Goal: Task Accomplishment & Management: Complete application form

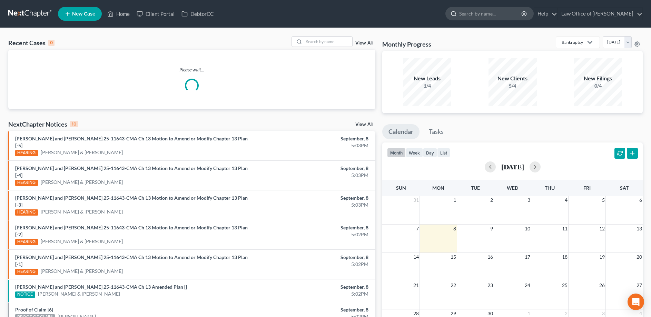
click at [518, 15] on input "search" at bounding box center [490, 13] width 63 height 13
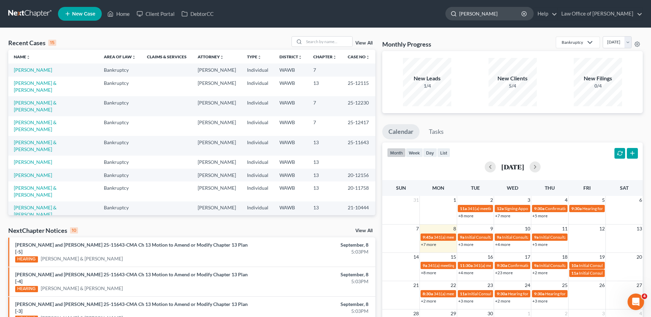
type input "[PERSON_NAME]"
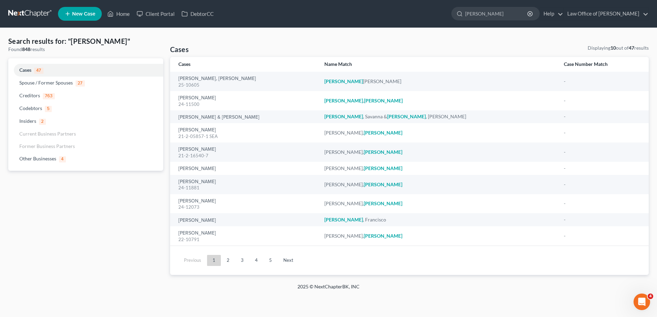
click at [63, 13] on link "New Case" at bounding box center [80, 14] width 44 height 14
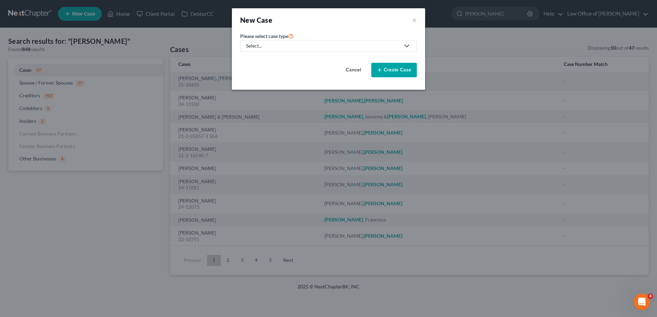
click at [242, 45] on link "Select..." at bounding box center [328, 46] width 177 height 12
click at [251, 57] on div "Bankruptcy" at bounding box center [259, 59] width 25 height 7
select select "87"
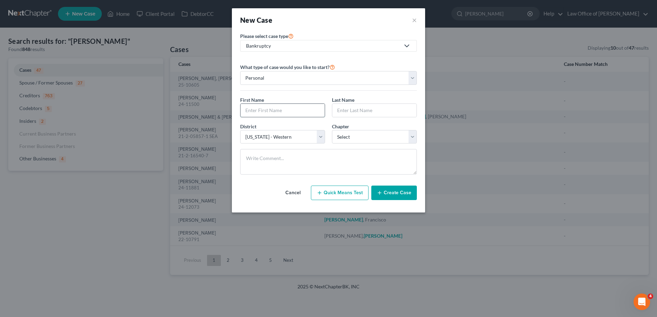
click at [262, 112] on input "text" at bounding box center [283, 110] width 84 height 13
type input "[PERSON_NAME]"
select select "0"
click at [388, 189] on button "Create Case" at bounding box center [394, 193] width 46 height 14
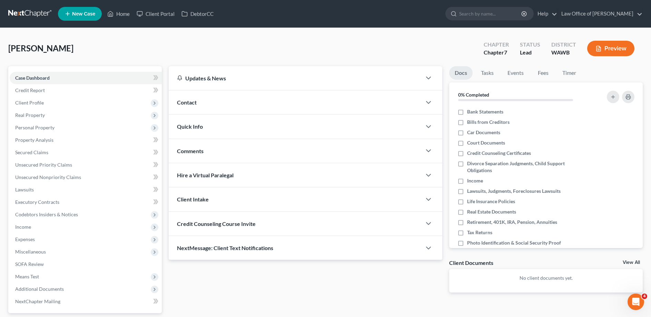
click at [183, 101] on span "Contact" at bounding box center [187, 102] width 20 height 7
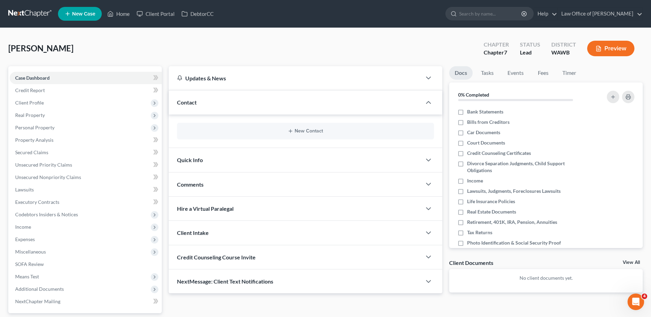
click at [301, 127] on div "New Contact" at bounding box center [305, 131] width 257 height 17
click at [300, 132] on button "New Contact" at bounding box center [306, 131] width 246 height 6
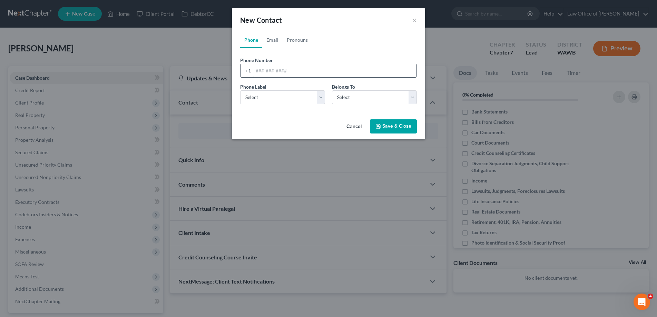
click at [255, 70] on input "tel" at bounding box center [334, 70] width 163 height 13
type input "[PHONE_NUMBER]"
select select "0"
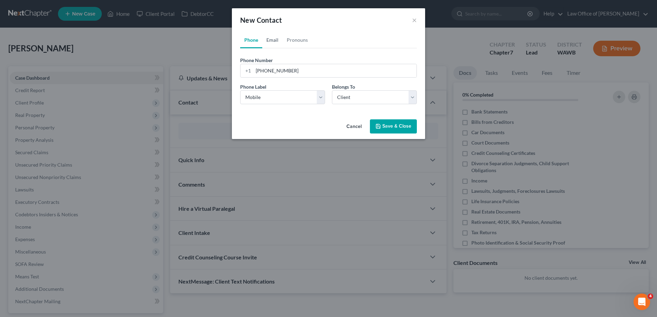
click at [275, 38] on link "Email" at bounding box center [272, 40] width 20 height 17
click at [275, 69] on input "email" at bounding box center [334, 70] width 163 height 13
type input "[EMAIL_ADDRESS][DOMAIN_NAME]"
select select "0"
click at [387, 126] on button "Save & Close" at bounding box center [393, 126] width 47 height 14
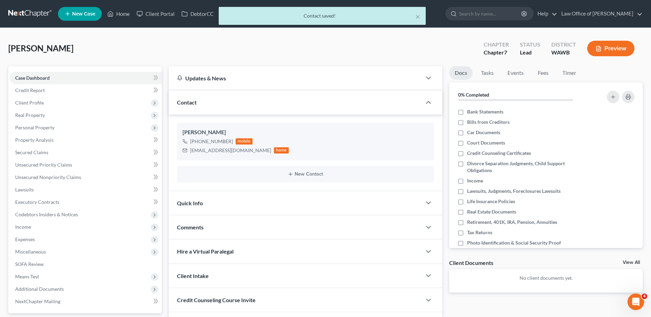
click at [188, 203] on span "Quick Info" at bounding box center [190, 203] width 26 height 7
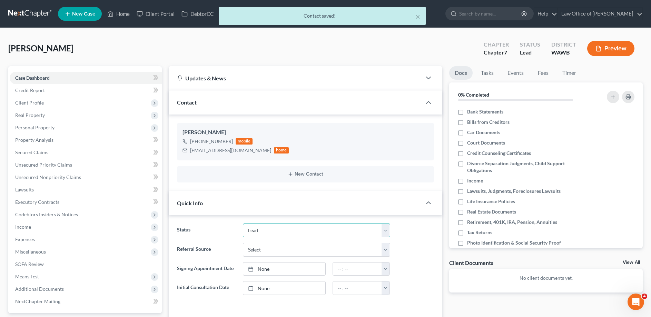
click at [243, 224] on select "Completed Discharged Dismissed Filed In Progress Lead Lost Lead Plan Confirmed …" at bounding box center [316, 231] width 147 height 14
select select "4"
click option "In Progress" at bounding box center [0, 0] width 0 height 0
click at [243, 243] on select "Select Word Of Mouth Previous Clients Direct Mail Website Google Search Modern …" at bounding box center [316, 250] width 147 height 14
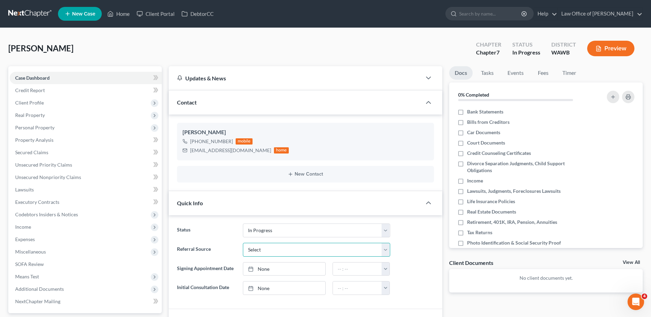
select select "6"
click option "Other (specify)" at bounding box center [0, 0] width 0 height 0
click at [259, 266] on input "text" at bounding box center [316, 269] width 146 height 13
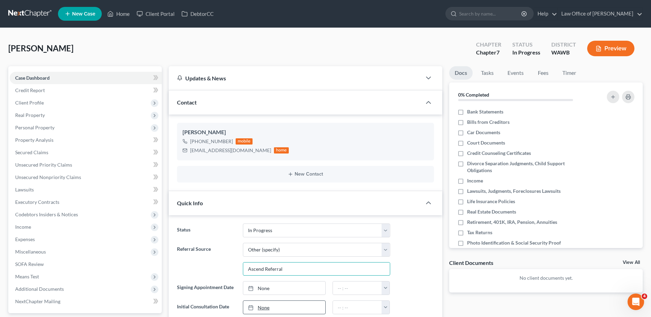
type input "Ascend Referral"
click at [265, 305] on link "None" at bounding box center [284, 307] width 82 height 13
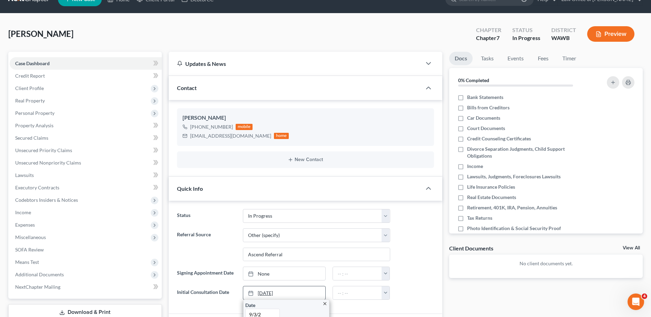
type input "[DATE]"
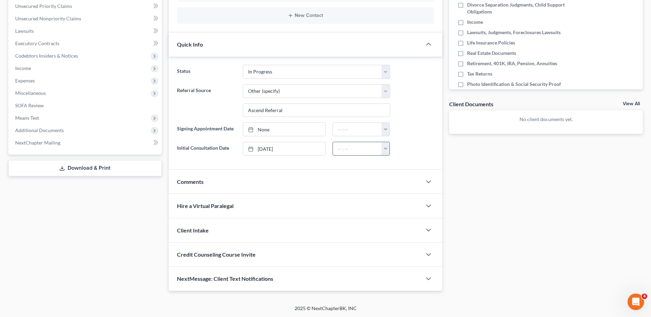
click at [347, 153] on input "text" at bounding box center [357, 148] width 49 height 13
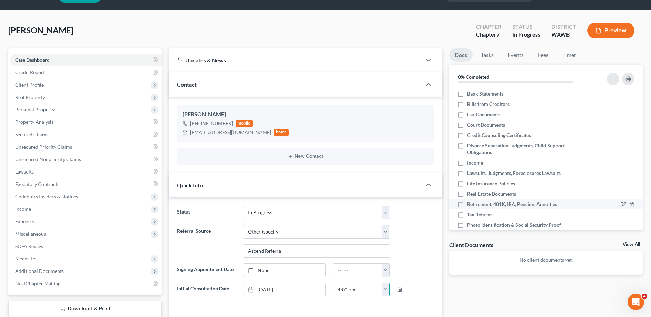
scroll to position [0, 0]
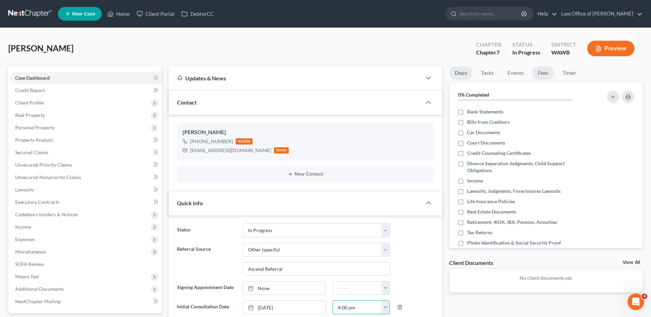
type input "4:00 pm"
click at [542, 74] on link "Fees" at bounding box center [543, 72] width 22 height 13
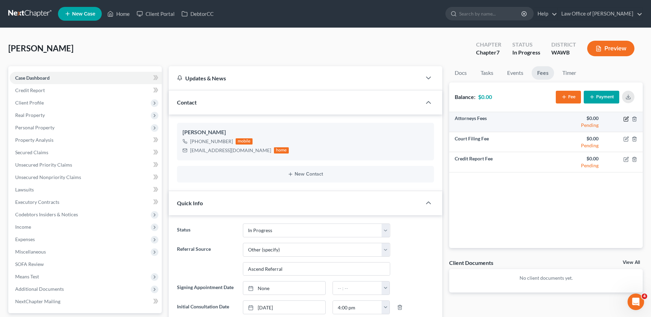
click at [624, 118] on icon "button" at bounding box center [627, 119] width 6 height 6
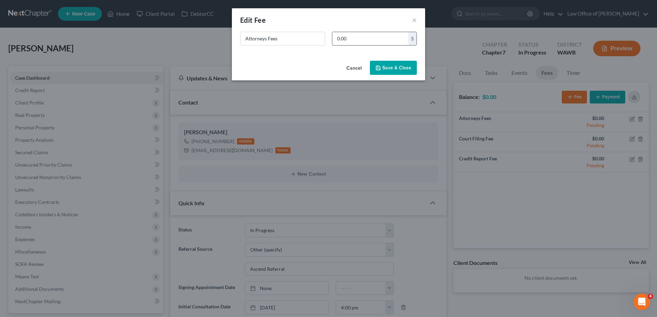
drag, startPoint x: 351, startPoint y: 35, endPoint x: 285, endPoint y: 32, distance: 65.7
click at [332, 32] on input "0.00" at bounding box center [370, 38] width 76 height 13
type input "2,500."
click at [394, 69] on button "Save & Close" at bounding box center [393, 68] width 47 height 14
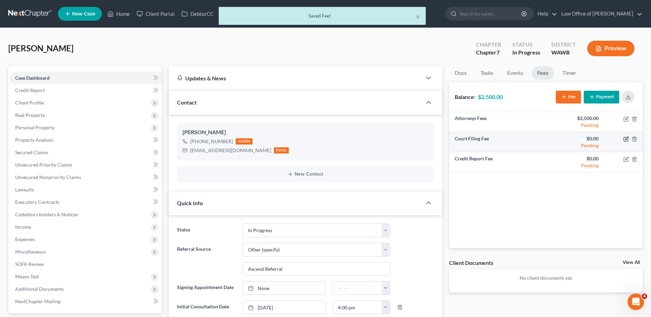
click at [626, 138] on icon "button" at bounding box center [627, 139] width 6 height 6
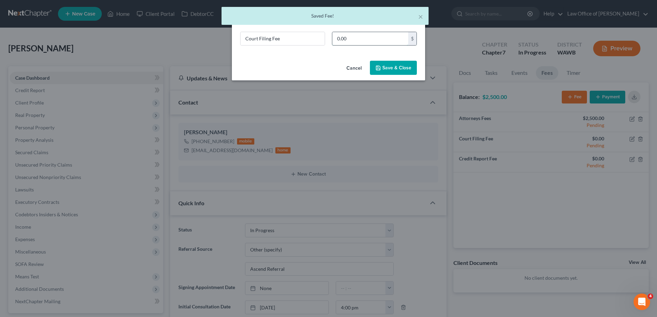
drag, startPoint x: 354, startPoint y: 37, endPoint x: 287, endPoint y: 32, distance: 67.5
click at [332, 32] on input "0.00" at bounding box center [370, 38] width 76 height 13
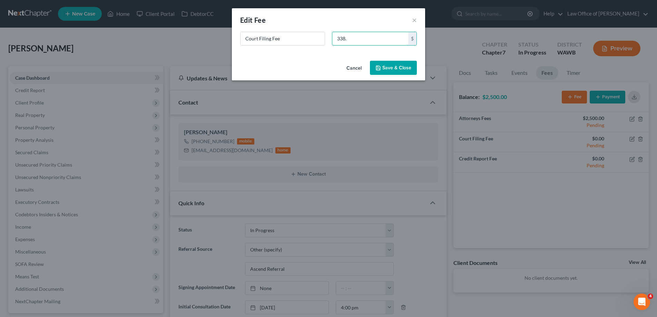
type input "338."
click at [383, 67] on button "Save & Close" at bounding box center [393, 68] width 47 height 14
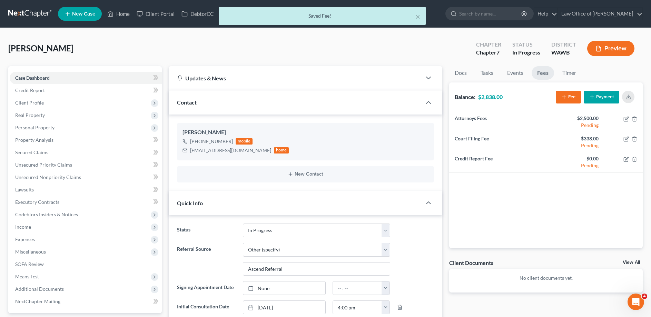
click at [603, 96] on button "Payment" at bounding box center [602, 97] width 36 height 13
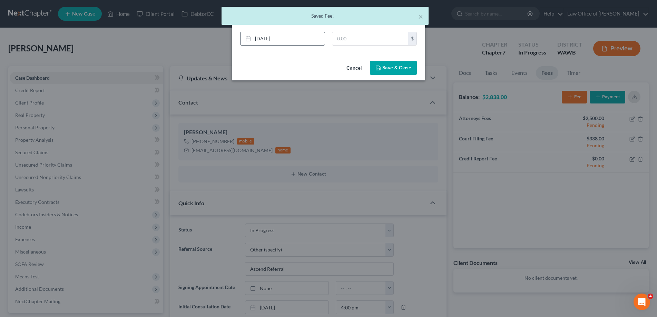
click at [298, 35] on link "[DATE]" at bounding box center [283, 38] width 84 height 13
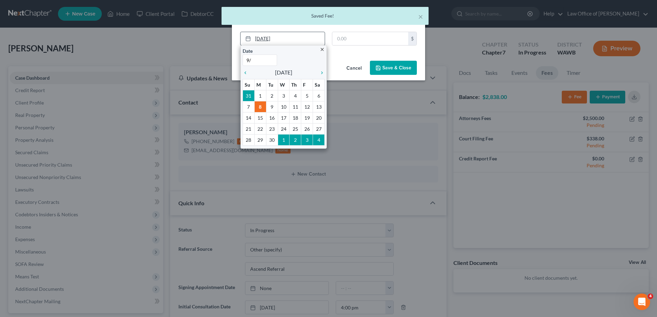
type input "9/5"
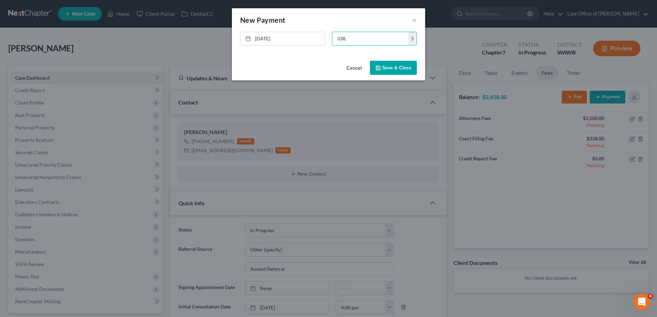
type input "338."
click at [404, 62] on button "Save & Close" at bounding box center [393, 68] width 47 height 14
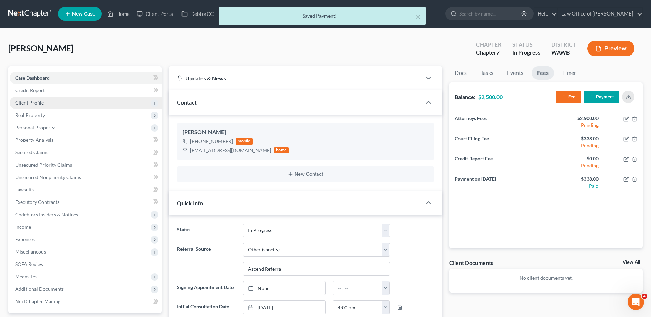
click at [30, 100] on span "Client Profile" at bounding box center [29, 103] width 29 height 6
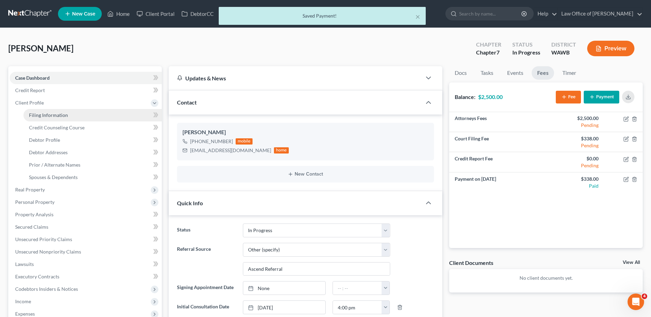
click at [44, 114] on span "Filing Information" at bounding box center [48, 115] width 39 height 6
select select "1"
select select "0"
select select "87"
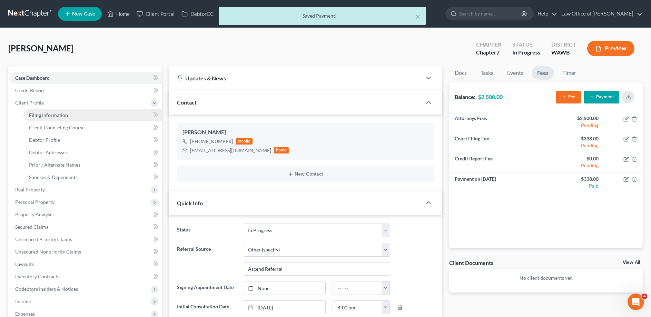
select select "0"
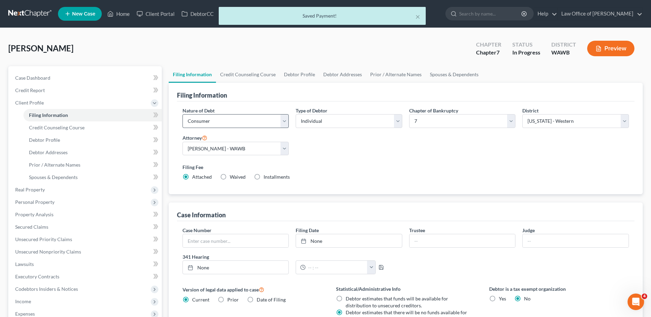
scroll to position [106, 0]
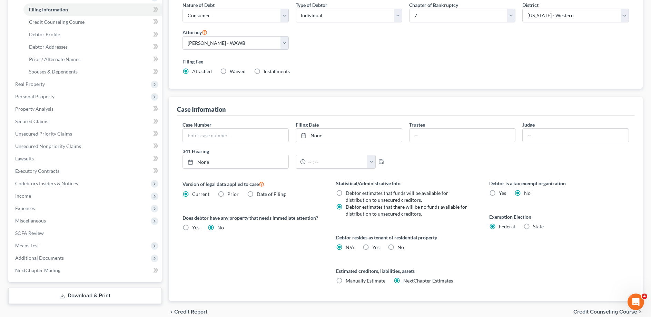
click at [372, 248] on label "Yes Yes" at bounding box center [375, 247] width 7 height 7
click at [375, 248] on input "Yes Yes" at bounding box center [377, 246] width 4 height 4
radio input "true"
radio input "false"
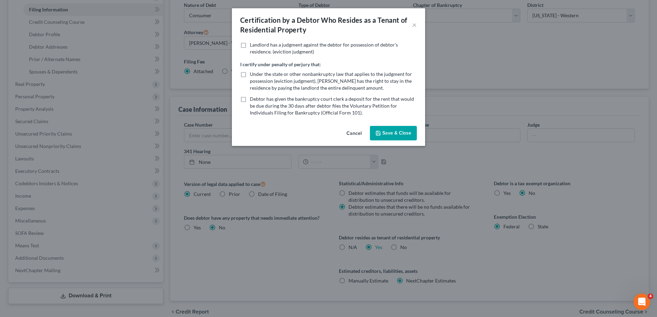
click at [401, 134] on button "Save & Close" at bounding box center [393, 133] width 47 height 14
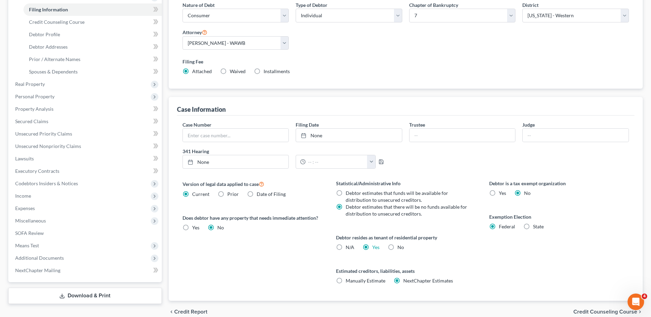
scroll to position [137, 0]
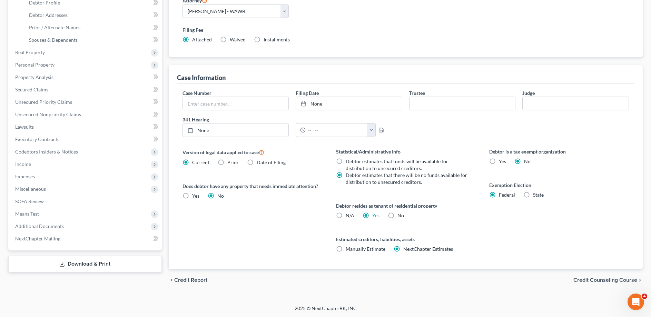
click at [597, 280] on span "Credit Counseling Course" at bounding box center [606, 281] width 64 height 6
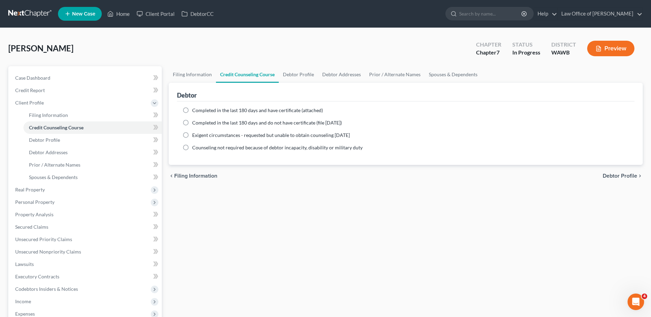
click at [192, 123] on label "Completed in the last 180 days and do not have certificate (file [DATE])" at bounding box center [267, 122] width 150 height 7
click at [195, 123] on input "Completed in the last 180 days and do not have certificate (file [DATE])" at bounding box center [197, 121] width 4 height 4
radio input "true"
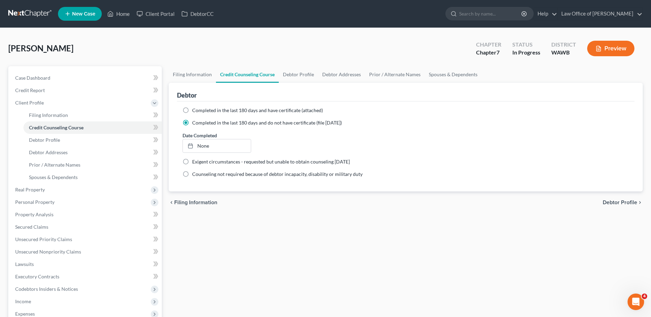
click at [614, 202] on span "Debtor Profile" at bounding box center [620, 203] width 35 height 6
select select "0"
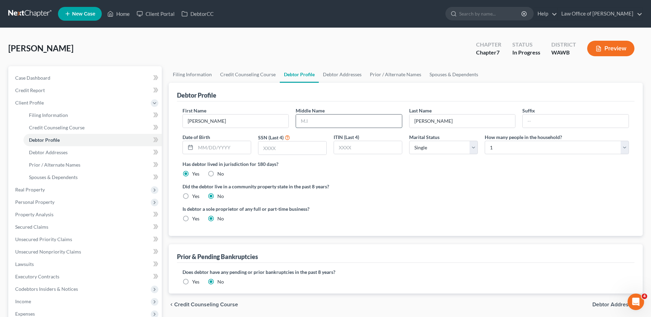
click at [323, 118] on input "text" at bounding box center [349, 121] width 106 height 13
type input "[PERSON_NAME]"
click at [228, 147] on input "text" at bounding box center [223, 147] width 55 height 13
type input "[DATE]"
type input "2"
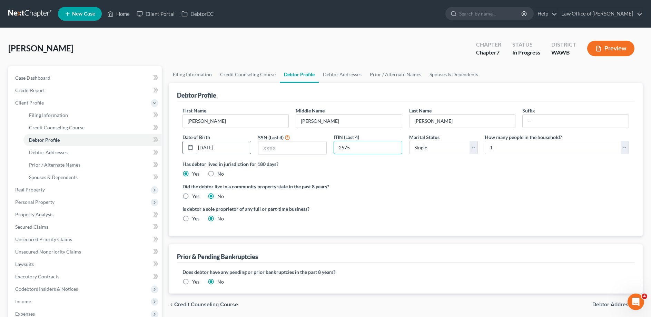
type input "2575"
click at [192, 198] on label "Yes" at bounding box center [195, 196] width 7 height 7
click at [195, 197] on input "Yes" at bounding box center [197, 195] width 4 height 4
radio input "true"
radio input "false"
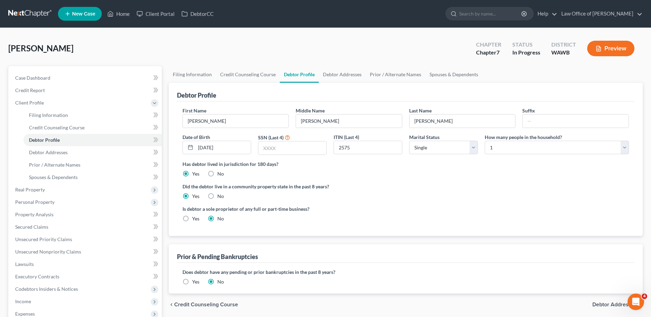
click at [615, 302] on span "Debtor Addresses" at bounding box center [615, 305] width 45 height 6
select select "0"
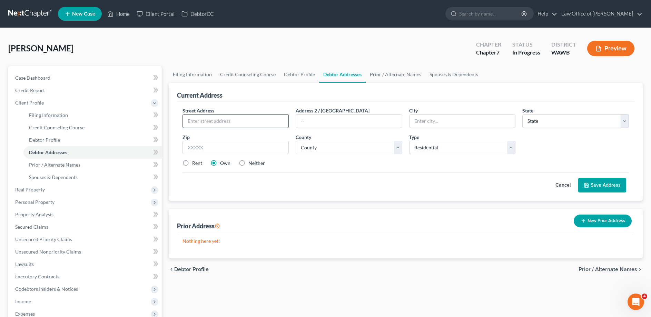
click at [247, 121] on input "text" at bounding box center [236, 121] width 106 height 13
type input "[STREET_ADDRESS]"
type input "#3"
type input "[PERSON_NAME]"
select select "50"
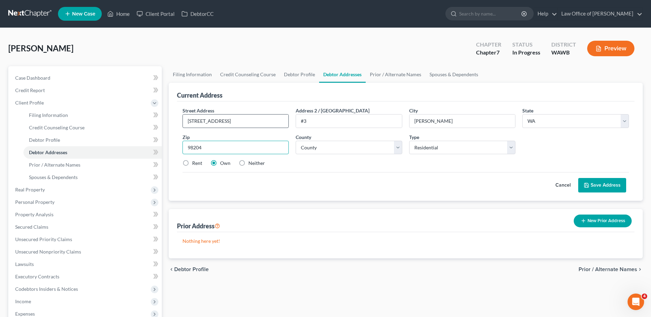
type input "98204"
select select "30"
click at [192, 163] on label "Rent" at bounding box center [197, 163] width 10 height 7
click at [195, 163] on input "Rent" at bounding box center [197, 162] width 4 height 4
radio input "true"
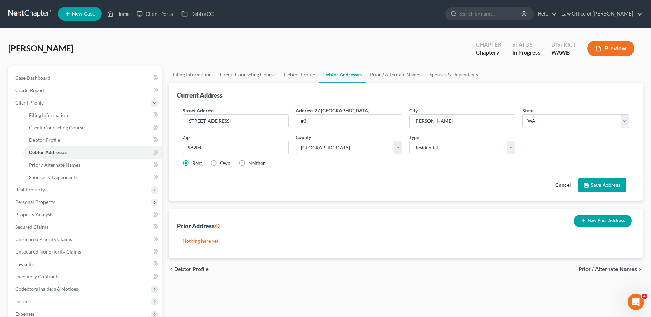
click at [598, 182] on button "Save Address" at bounding box center [603, 185] width 48 height 14
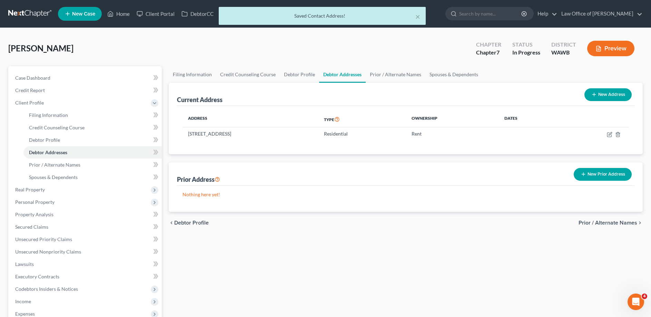
click at [600, 218] on div "chevron_left Debtor Profile Prior / Alternate Names chevron_right" at bounding box center [406, 223] width 474 height 22
click at [599, 220] on span "Prior / Alternate Names" at bounding box center [608, 223] width 59 height 6
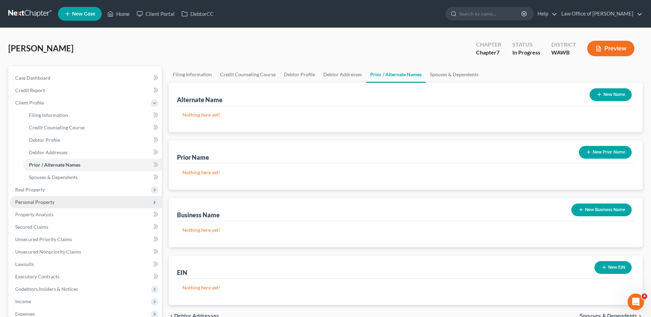
click at [36, 201] on span "Personal Property" at bounding box center [34, 202] width 39 height 6
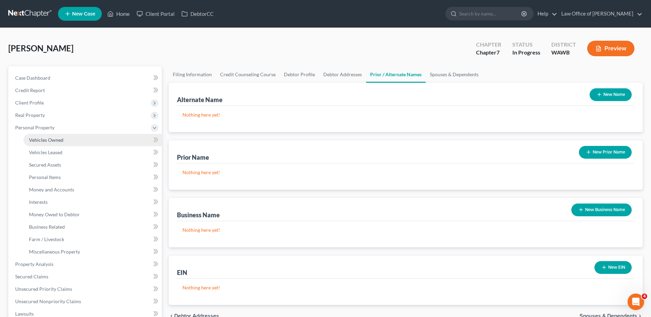
click at [64, 139] on link "Vehicles Owned" at bounding box center [92, 140] width 138 height 12
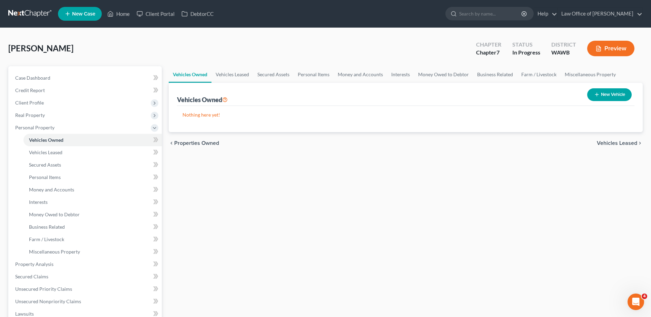
click at [597, 96] on icon "button" at bounding box center [597, 95] width 6 height 6
select select "0"
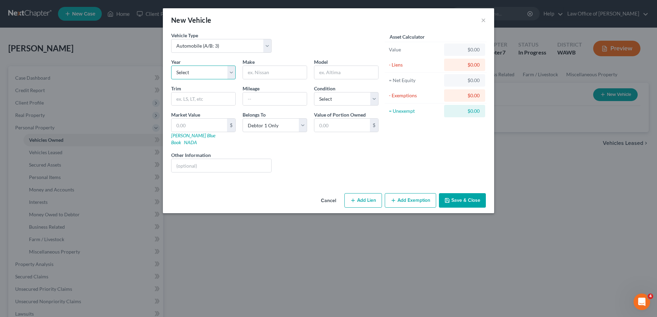
click at [171, 66] on select "Select 2026 2025 2024 2023 2022 2021 2020 2019 2018 2017 2016 2015 2014 2013 20…" at bounding box center [203, 73] width 65 height 14
select select "29"
click option "1997" at bounding box center [0, 0] width 0 height 0
type input "Honda"
type input "Accord"
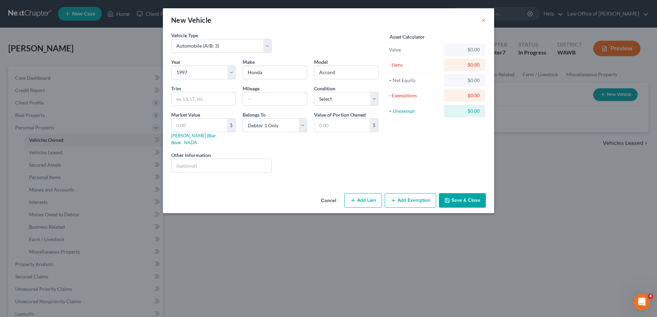
click at [468, 194] on button "Save & Close" at bounding box center [462, 200] width 47 height 14
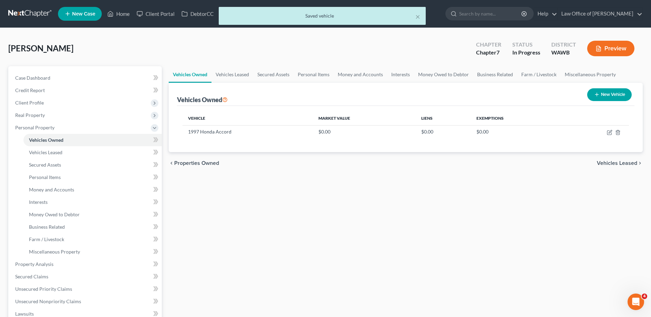
click at [617, 164] on span "Vehicles Leased" at bounding box center [617, 164] width 40 height 6
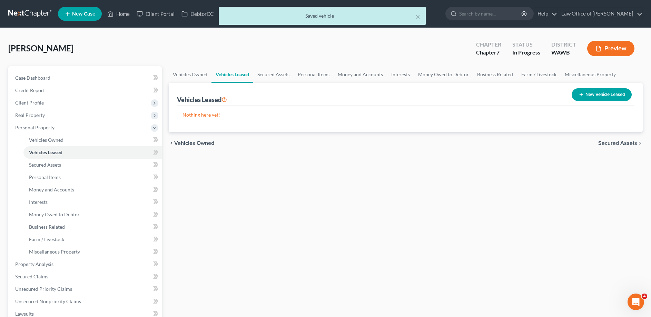
click at [613, 145] on span "Secured Assets" at bounding box center [618, 144] width 39 height 6
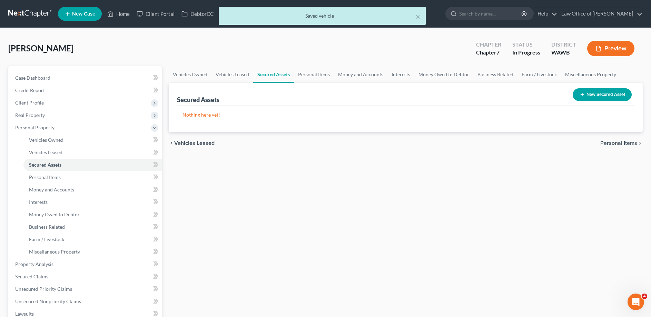
click at [613, 141] on span "Personal Items" at bounding box center [619, 144] width 37 height 6
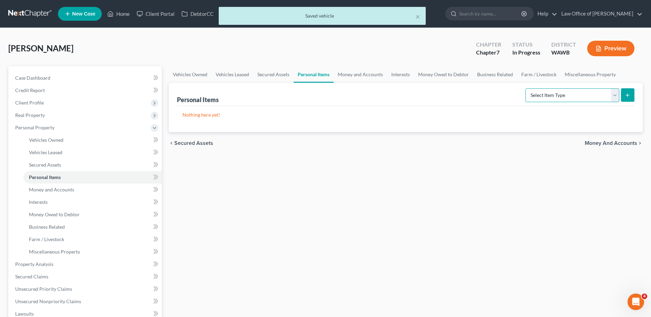
click at [526, 88] on select "Select Item Type Clothing (A/B: 11) Collectibles Of Value (A/B: 8) Electronics …" at bounding box center [573, 95] width 94 height 14
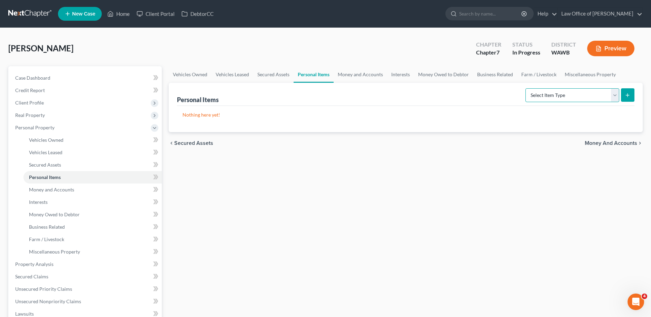
select select "household_goods"
click option "Household Goods (A/B: 6)" at bounding box center [0, 0] width 0 height 0
click at [636, 94] on div "Personal Items Select Item Type Clothing (A/B: 11) Collectibles Of Value (A/B: …" at bounding box center [406, 107] width 474 height 49
click at [627, 95] on icon "submit" at bounding box center [628, 96] width 6 height 6
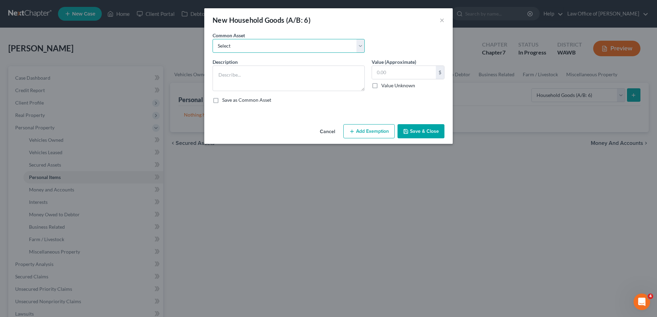
click at [213, 39] on select "Select Household goods and furnishings" at bounding box center [289, 46] width 152 height 14
select select "0"
click option "Household goods and furnishings" at bounding box center [0, 0] width 0 height 0
type textarea "Household goods and furnishings"
click at [388, 75] on input "10,000.00" at bounding box center [404, 72] width 64 height 13
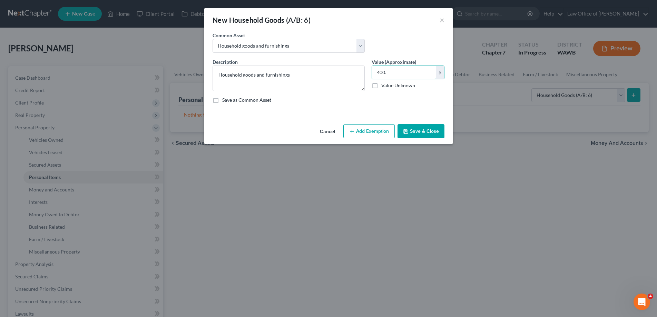
type input "400."
click at [417, 130] on button "Save & Close" at bounding box center [421, 131] width 47 height 14
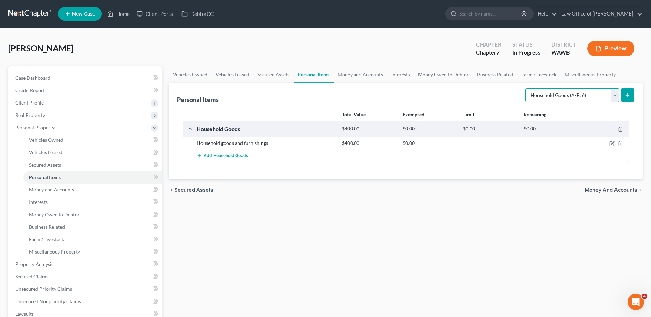
click at [526, 88] on select "Select Item Type Clothing (A/B: 11) Collectibles Of Value (A/B: 8) Electronics …" at bounding box center [573, 95] width 94 height 14
select select "electronics"
click option "Electronics (A/B: 7)" at bounding box center [0, 0] width 0 height 0
click at [622, 94] on button "submit" at bounding box center [627, 94] width 13 height 13
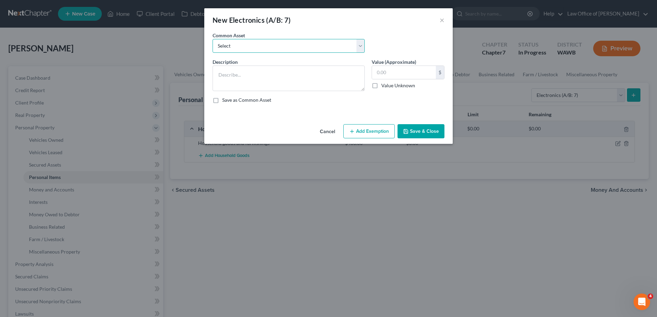
click at [213, 39] on select "Select Television, computer, mobile phone" at bounding box center [289, 46] width 152 height 14
select select "0"
click option "Television, computer, mobile phone" at bounding box center [0, 0] width 0 height 0
type textarea "Television, computer, mobile phone"
click at [386, 75] on input "1,000.00" at bounding box center [404, 72] width 64 height 13
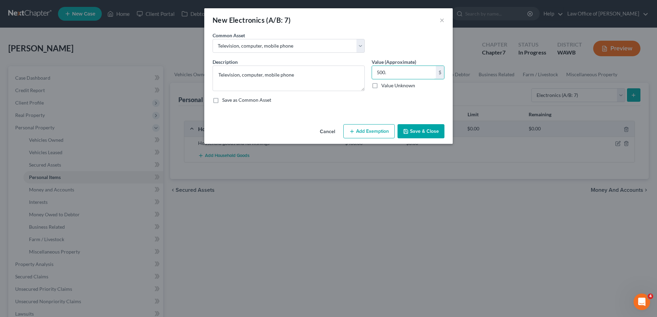
type input "500."
click at [419, 133] on button "Save & Close" at bounding box center [421, 131] width 47 height 14
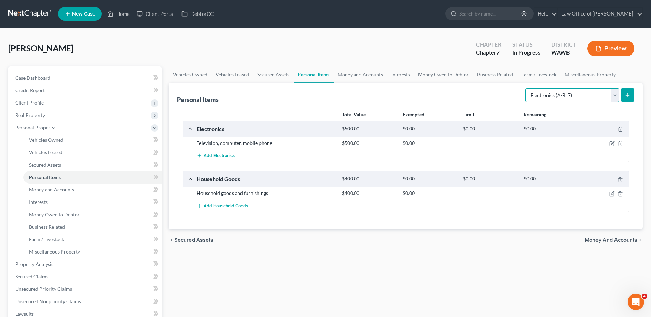
click at [526, 88] on select "Select Item Type Clothing (A/B: 11) Collectibles Of Value (A/B: 8) Electronics …" at bounding box center [573, 95] width 94 height 14
select select "clothing"
click option "Clothing (A/B: 11)" at bounding box center [0, 0] width 0 height 0
click at [631, 95] on button "submit" at bounding box center [627, 94] width 13 height 13
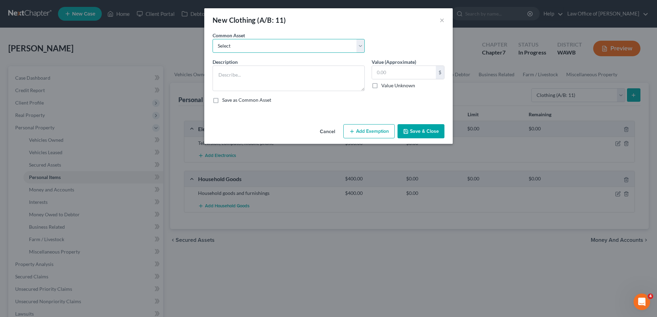
click at [213, 39] on select "Select Personal used clothing" at bounding box center [289, 46] width 152 height 14
select select "0"
click option "Personal used clothing" at bounding box center [0, 0] width 0 height 0
type textarea "Personal used clothing"
click at [389, 78] on input "300.00" at bounding box center [404, 72] width 64 height 13
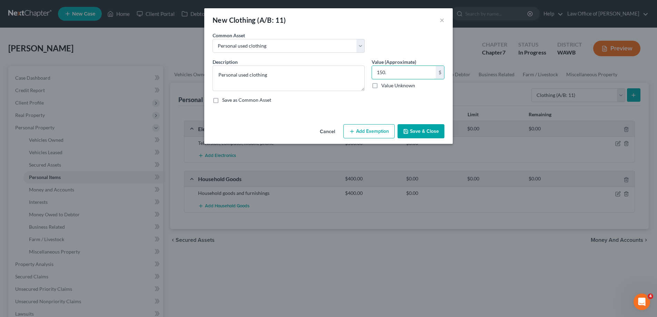
type input "150."
click at [424, 129] on button "Save & Close" at bounding box center [421, 131] width 47 height 14
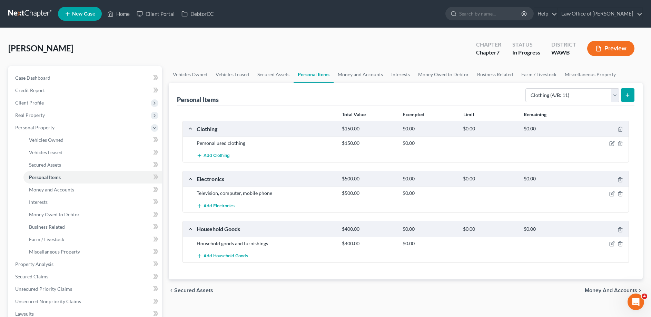
click at [593, 291] on span "Money and Accounts" at bounding box center [611, 291] width 52 height 6
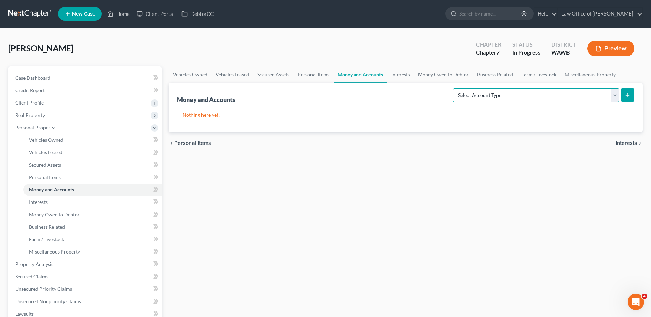
click at [453, 88] on select "Select Account Type Brokerage (A/B: 18, SOFA: 20) Cash on Hand (A/B: 16) Certif…" at bounding box center [536, 95] width 166 height 14
select select "checking"
click option "Checking Account (A/B: 17, SOFA: 20)" at bounding box center [0, 0] width 0 height 0
click at [628, 96] on icon "submit" at bounding box center [628, 96] width 6 height 6
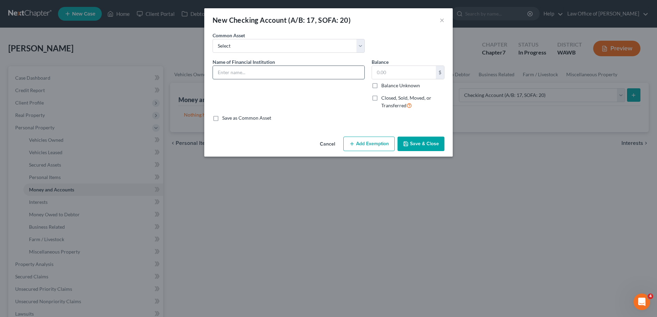
click at [277, 74] on input "text" at bounding box center [289, 72] width 152 height 13
drag, startPoint x: 282, startPoint y: 73, endPoint x: 182, endPoint y: 65, distance: 100.7
click at [213, 66] on input "US Bank" at bounding box center [289, 72] width 152 height 13
type input "US Bank"
click at [405, 74] on input "text" at bounding box center [404, 72] width 64 height 13
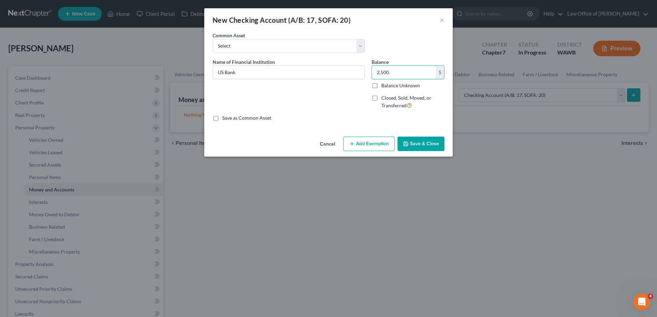
type input "2,500."
click at [413, 144] on button "Save & Close" at bounding box center [421, 144] width 47 height 14
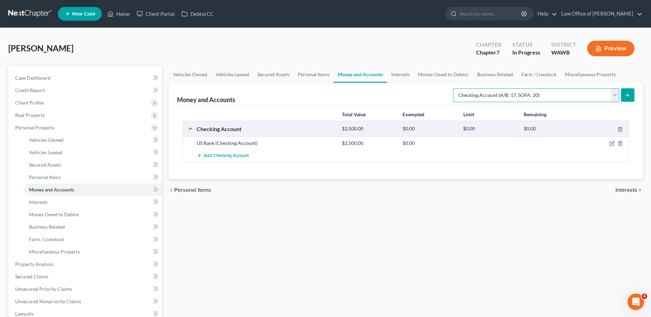
click at [453, 88] on select "Select Account Type Brokerage (A/B: 18, SOFA: 20) Cash on Hand (A/B: 16) Certif…" at bounding box center [536, 95] width 166 height 14
select select "savings"
click option "Savings Account (A/B: 17, SOFA: 20)" at bounding box center [0, 0] width 0 height 0
click at [625, 93] on button "submit" at bounding box center [627, 94] width 13 height 13
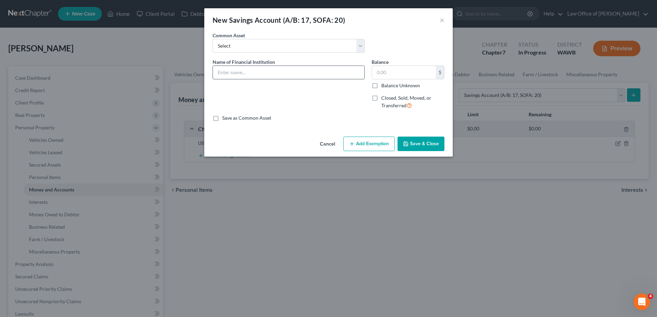
click at [250, 73] on input "text" at bounding box center [289, 72] width 152 height 13
paste input "US Bank"
type input "US Bank"
click at [398, 73] on input "text" at bounding box center [404, 72] width 64 height 13
type input "700."
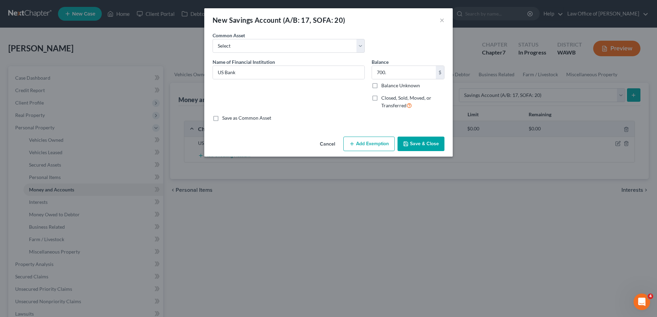
click at [412, 144] on button "Save & Close" at bounding box center [421, 144] width 47 height 14
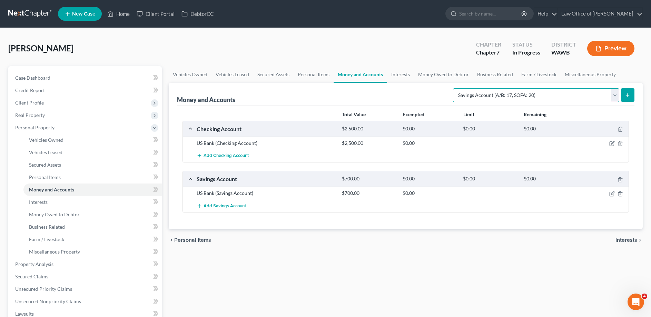
click at [453, 88] on select "Select Account Type Brokerage (A/B: 18, SOFA: 20) Cash on Hand (A/B: 16) Certif…" at bounding box center [536, 95] width 166 height 14
select select "security_deposits"
click option "Security Deposits or Prepayments (A/B: 22)" at bounding box center [0, 0] width 0 height 0
click at [627, 91] on button "submit" at bounding box center [627, 94] width 13 height 13
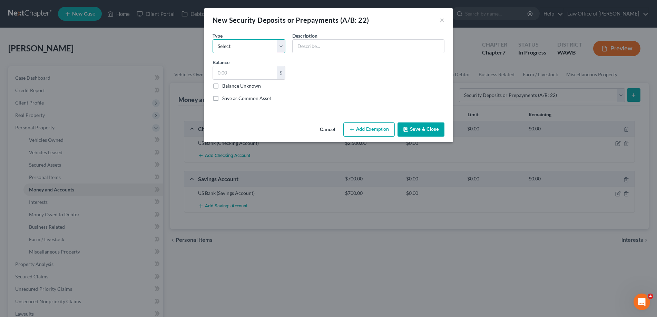
click at [213, 39] on select "Select Electric Gas Heating Oil Security Deposit On Rental Unit Prepaid Rent Te…" at bounding box center [249, 46] width 73 height 14
select select "3"
click option "Security Deposit On Rental Unit" at bounding box center [0, 0] width 0 height 0
click at [317, 46] on input "text" at bounding box center [369, 46] width 152 height 13
type input "Landlord Deposit"
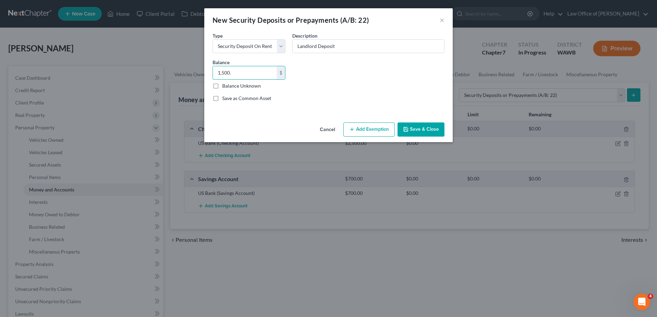
type input "1,500."
click at [439, 129] on button "Save & Close" at bounding box center [421, 130] width 47 height 14
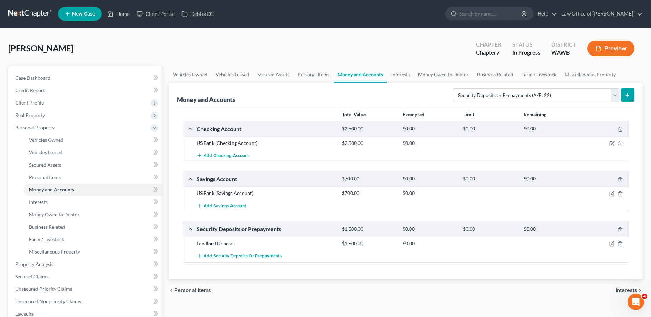
click at [634, 292] on span "Interests" at bounding box center [627, 291] width 22 height 6
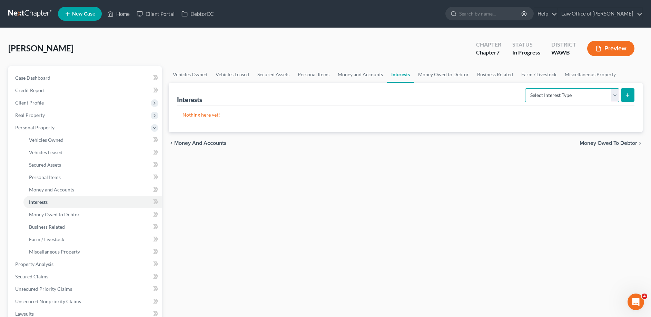
click at [525, 88] on select "Select Interest Type 401K (A/B: 21) Annuity (A/B: 23) Bond (A/B: 18) Education …" at bounding box center [572, 95] width 94 height 14
select select "term_life_insurance"
click option "Term Life Insurance (A/B: 31)" at bounding box center [0, 0] width 0 height 0
click at [626, 95] on icon "submit" at bounding box center [628, 96] width 6 height 6
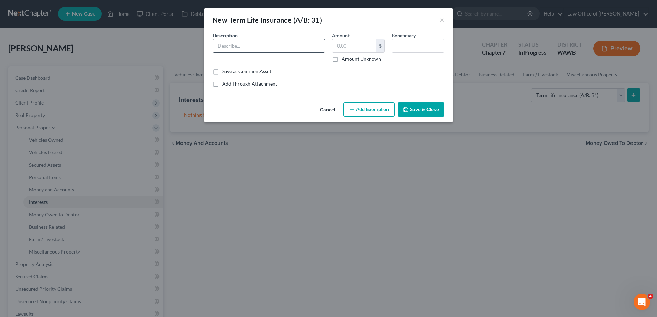
click at [240, 43] on input "text" at bounding box center [269, 45] width 112 height 13
type input "Term Life"
click at [342, 60] on label "Amount Unknown" at bounding box center [361, 59] width 39 height 7
click at [345, 60] on input "Amount Unknown" at bounding box center [347, 58] width 4 height 4
checkbox input "true"
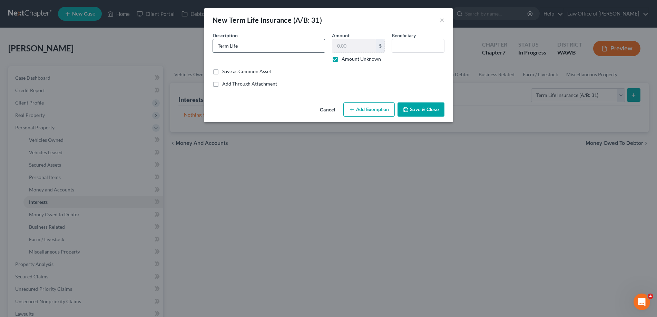
click at [255, 45] on input "Term Life" at bounding box center [269, 45] width 112 height 13
type input "Term Life - Employer"
click at [414, 107] on button "Save & Close" at bounding box center [421, 110] width 47 height 14
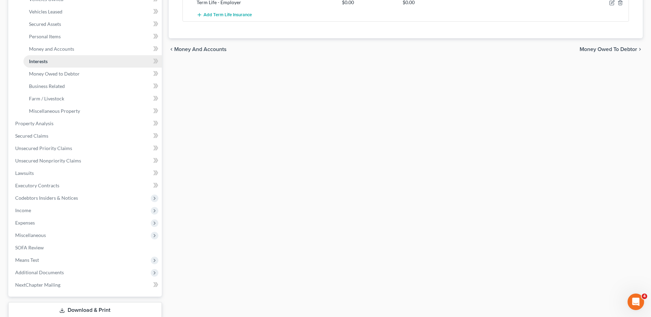
scroll to position [168, 0]
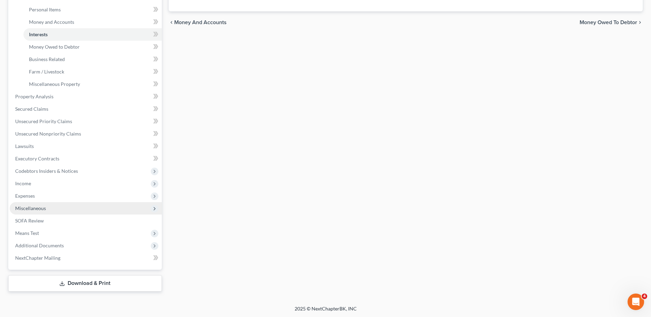
click at [55, 210] on span "Miscellaneous" at bounding box center [86, 208] width 152 height 12
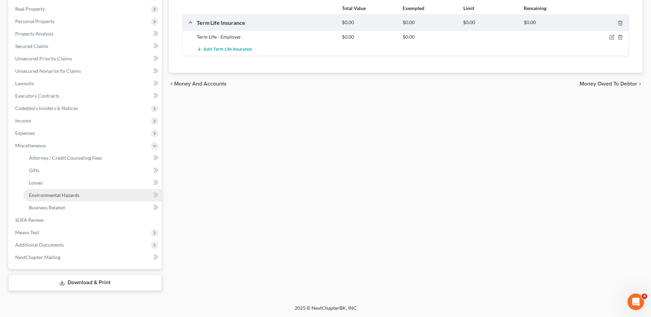
scroll to position [106, 0]
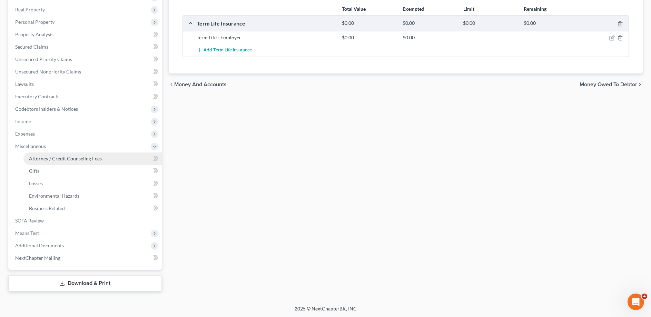
click at [47, 160] on span "Attorney / Credit Counseling Fees" at bounding box center [65, 159] width 73 height 6
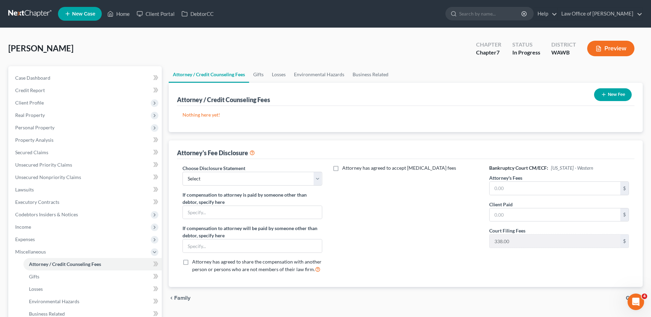
click at [609, 95] on button "New Fee" at bounding box center [613, 94] width 38 height 13
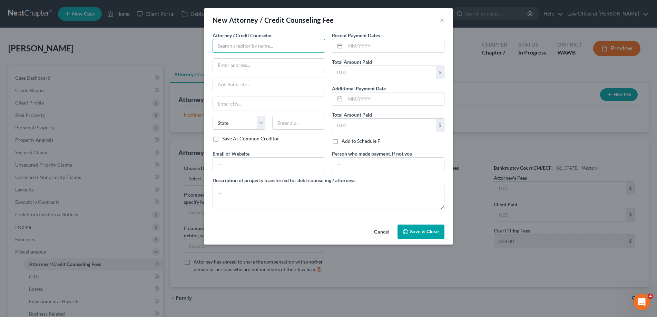
click at [250, 50] on input "text" at bounding box center [269, 46] width 113 height 14
type input "Law Office of [PERSON_NAME]"
type input "[STREET_ADDRESS]"
type input "Suite 100"
type input "Bellevue"
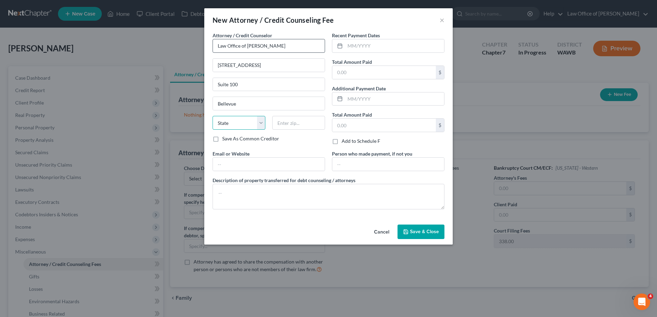
select select "50"
type input "98005"
click at [354, 48] on input "text" at bounding box center [394, 45] width 99 height 13
type input "2025"
type input "338."
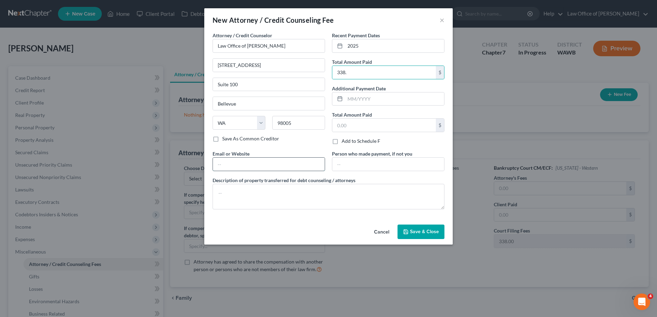
click at [282, 171] on input "text" at bounding box center [269, 164] width 112 height 13
type input "[DOMAIN_NAME]"
type input "A"
click at [358, 162] on input "A" at bounding box center [388, 164] width 112 height 13
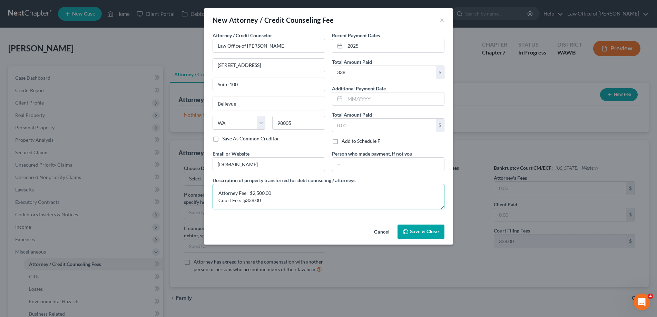
type textarea "Attorney Fee: $2,500.00 Court Fee: $338.00"
click at [429, 232] on span "Save & Close" at bounding box center [424, 232] width 29 height 6
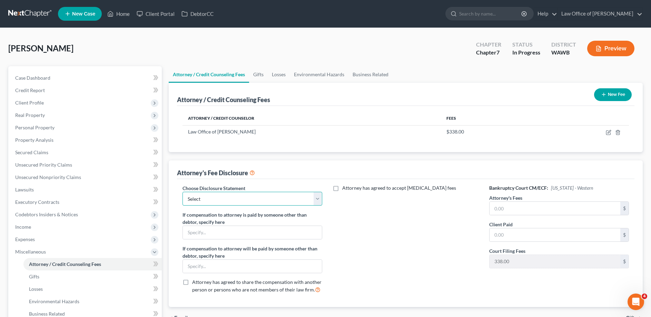
click at [183, 192] on select "Select Disclosure of Compensation of Attorney for Debtor(s)" at bounding box center [253, 199] width 140 height 14
select select "0"
click option "Disclosure of Compensation of Attorney for Debtor(s)" at bounding box center [0, 0] width 0 height 0
click at [509, 210] on input "text" at bounding box center [555, 208] width 131 height 13
type input "2,500."
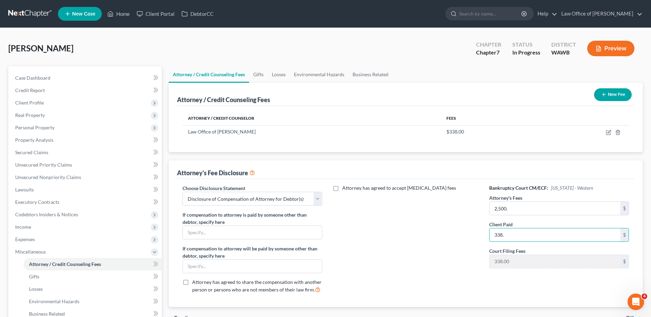
type input "338."
